Goal: Task Accomplishment & Management: Manage account settings

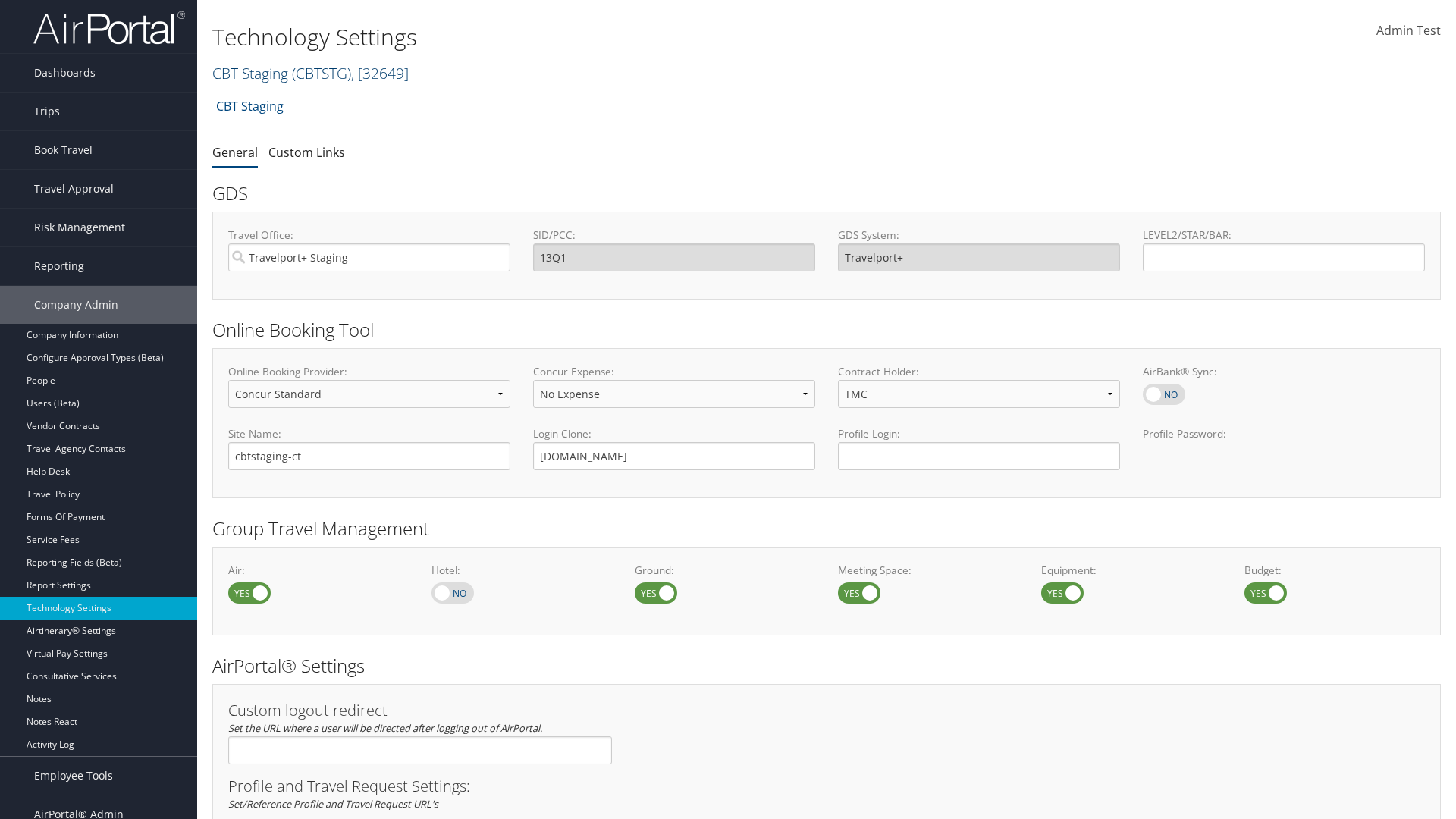
click at [250, 73] on link "CBT Staging ( CBTSTG ) , [ 32649 ]" at bounding box center [310, 73] width 196 height 20
click at [312, 101] on input "search" at bounding box center [312, 101] width 200 height 28
type input "CBTSTG"
select select "4"
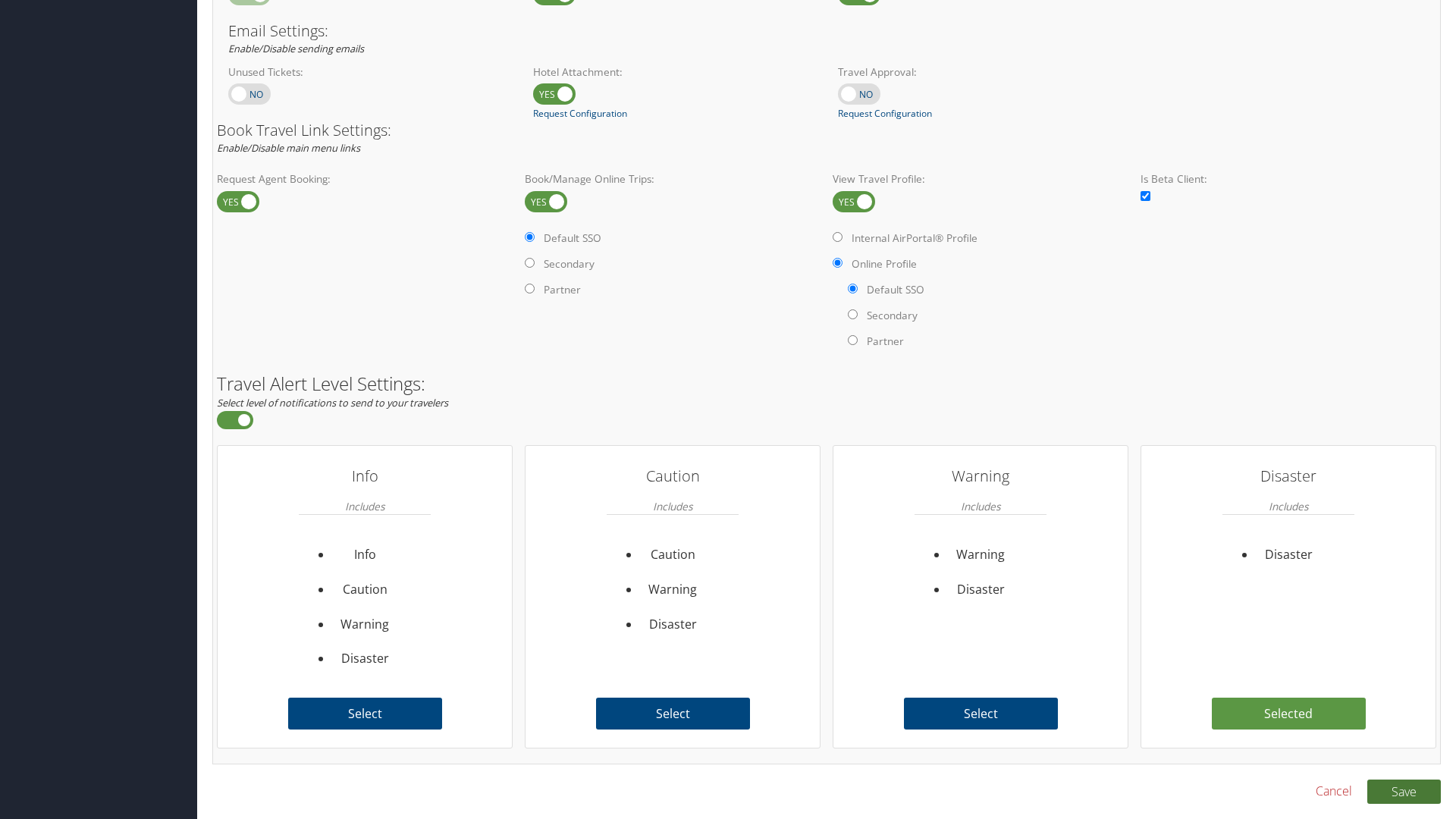
click at [1404, 791] on button "Save" at bounding box center [1404, 792] width 74 height 24
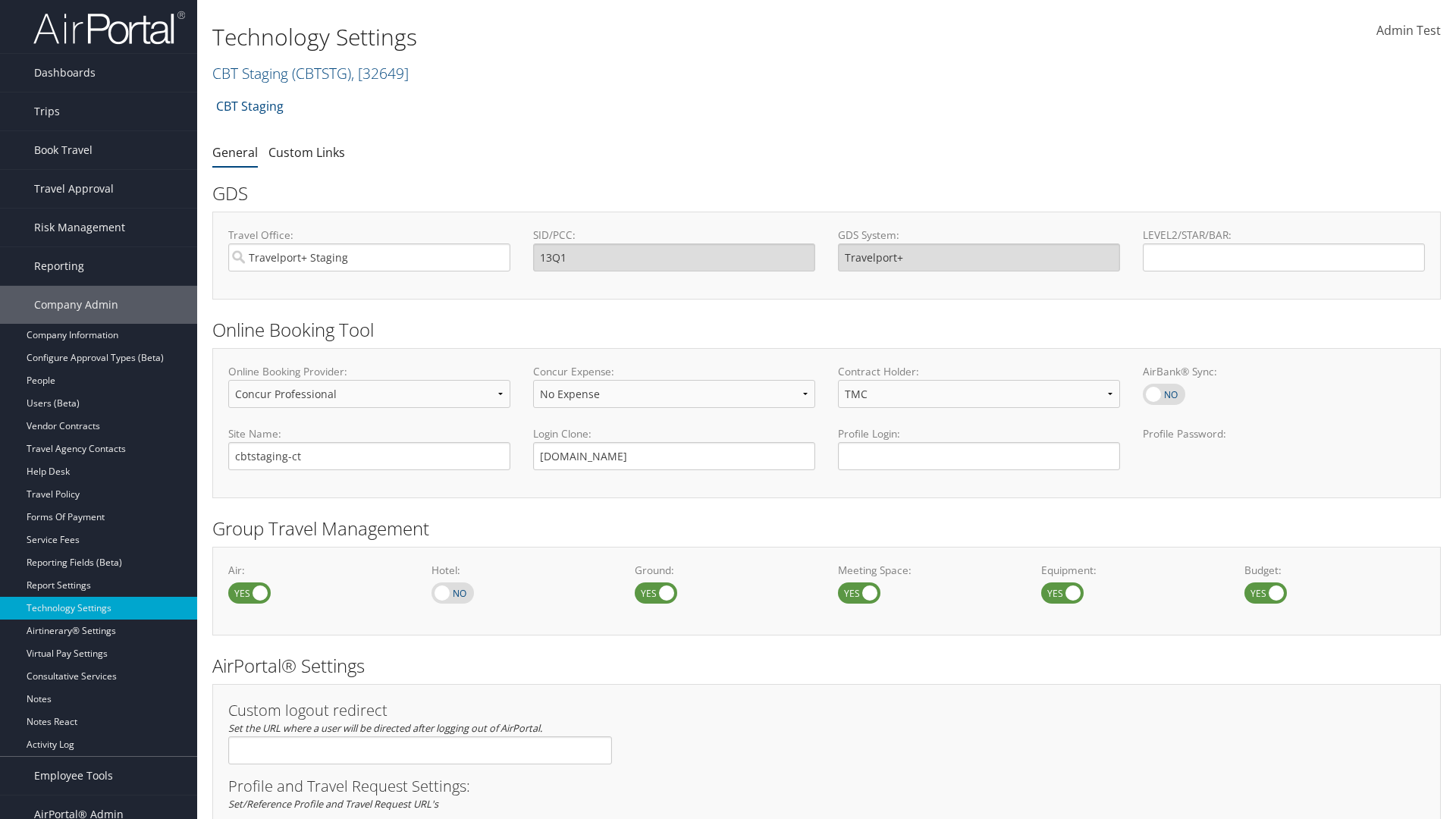
select select "4"
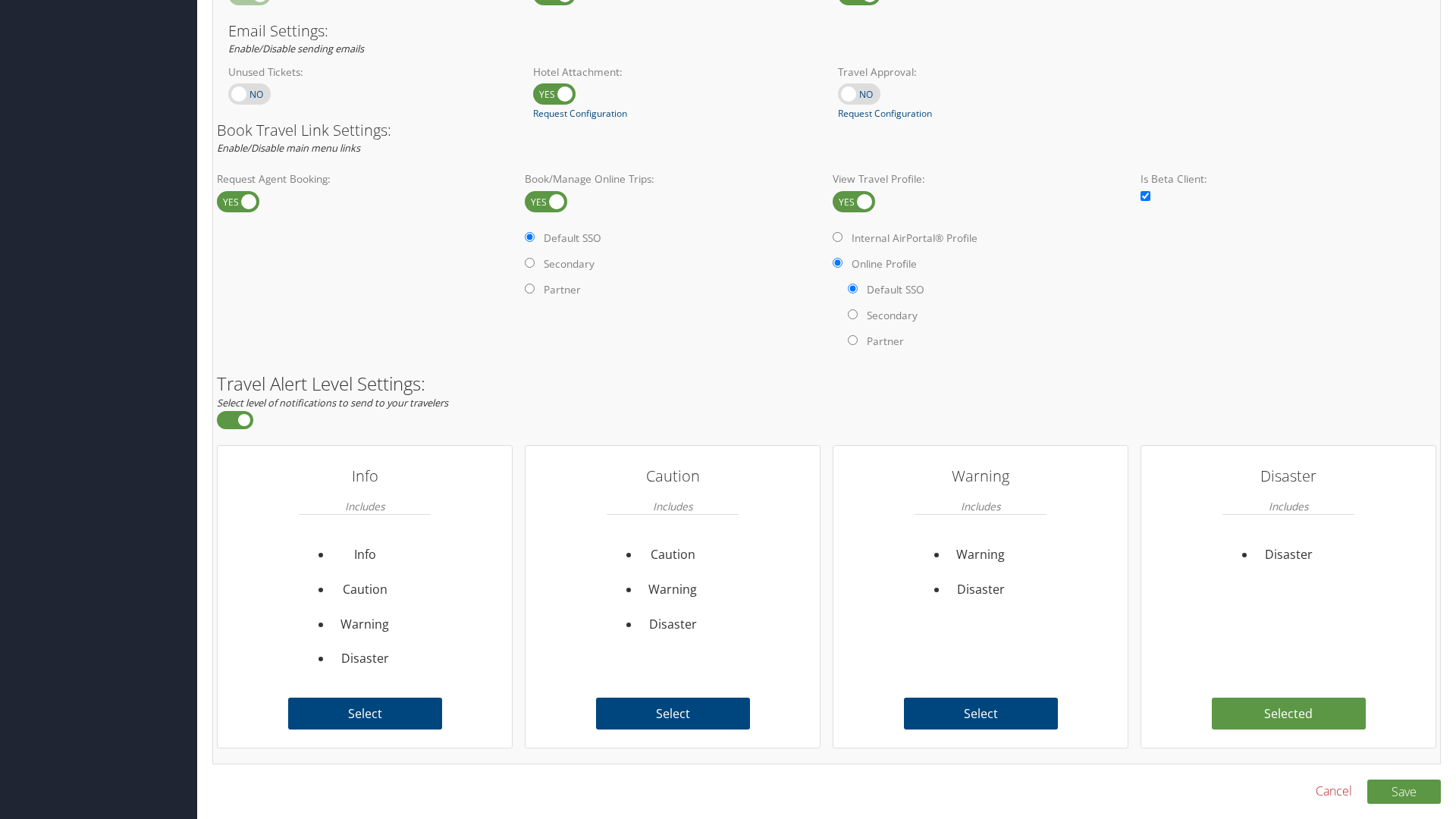
scroll to position [929, 0]
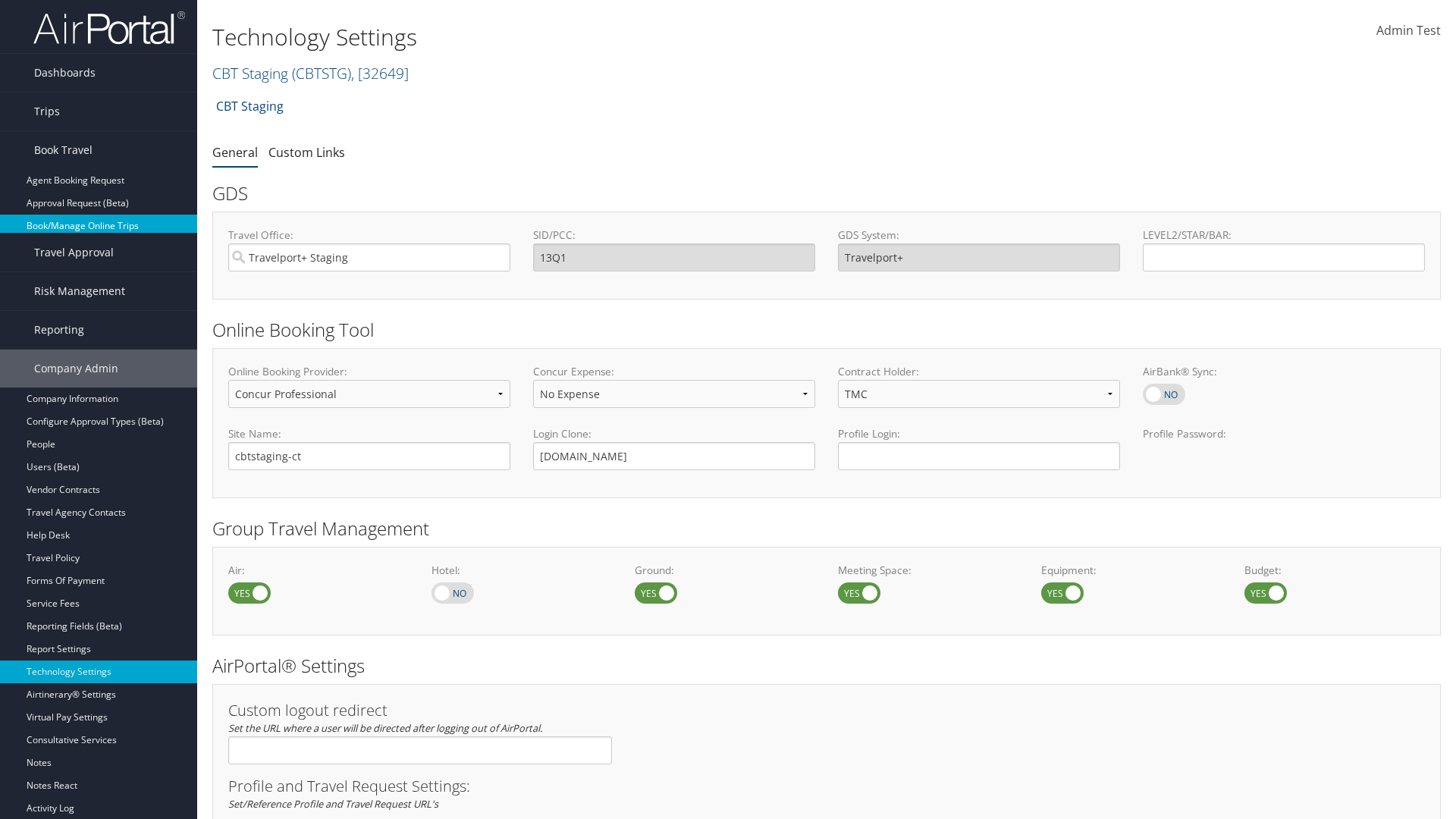
click at [99, 226] on link "Book/Manage Online Trips" at bounding box center [99, 225] width 197 height 23
